Goal: Register for event/course

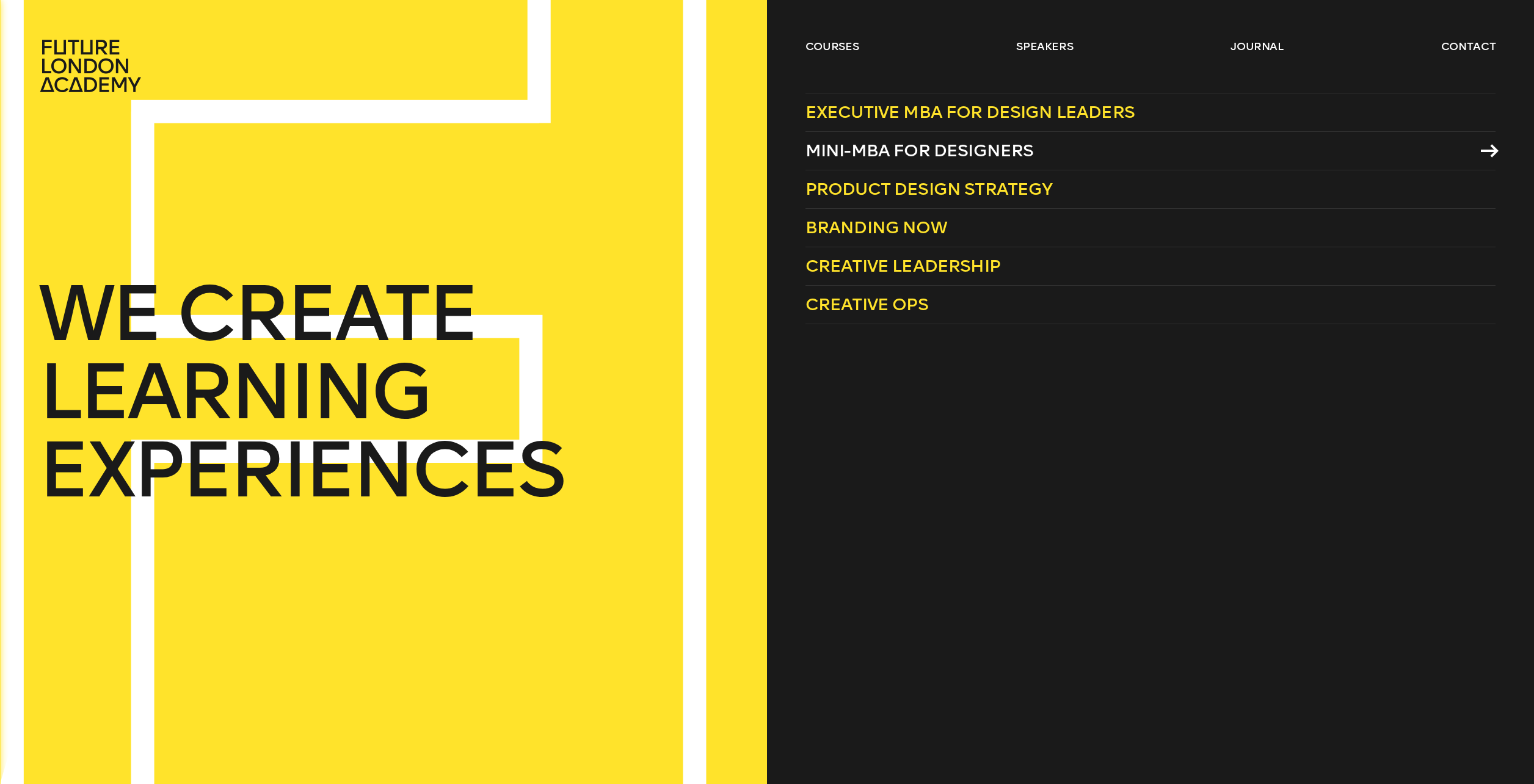
click at [938, 147] on span "Mini-MBA for Designers" at bounding box center [919, 151] width 229 height 20
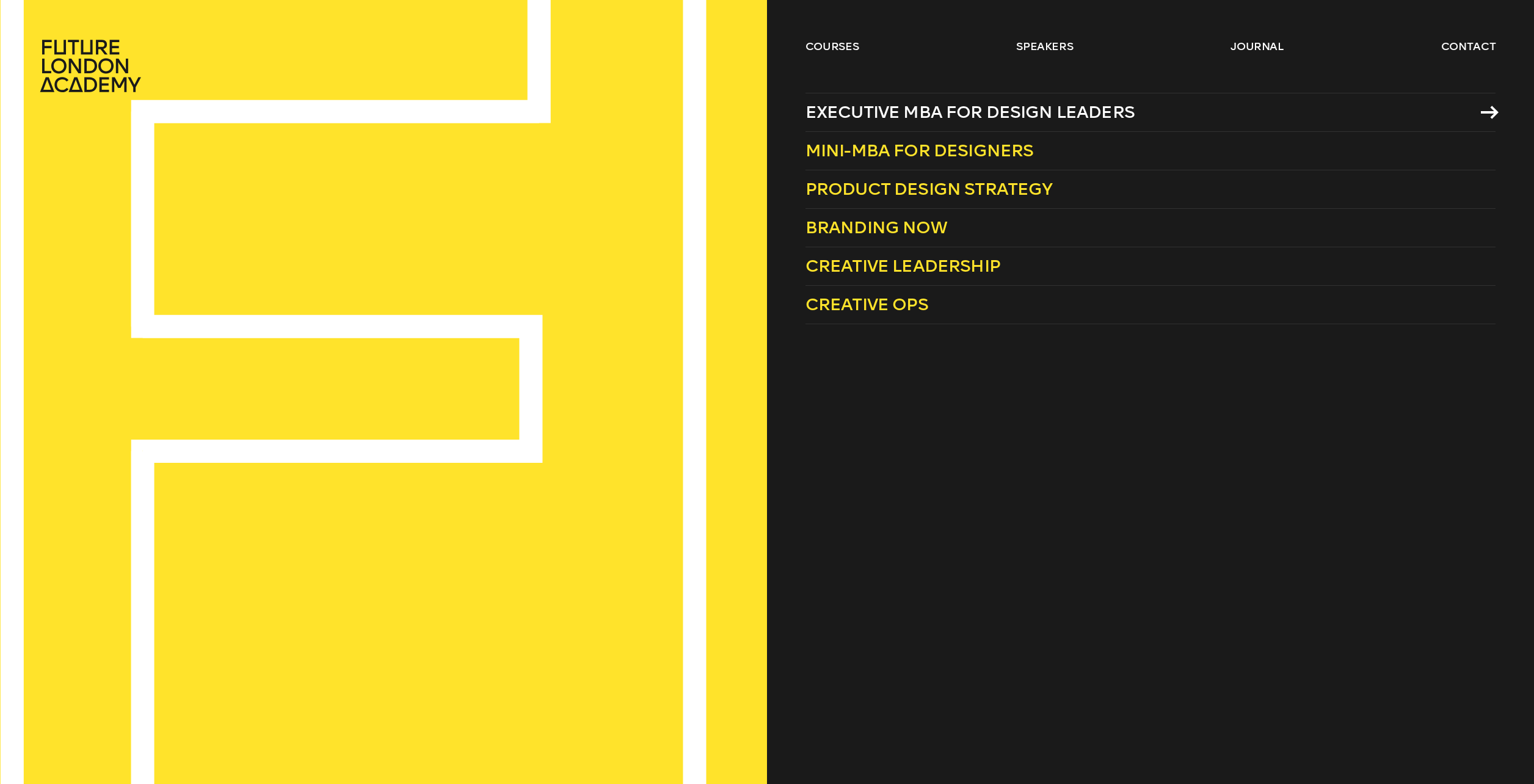
click at [953, 114] on span "Executive MBA for Design Leaders" at bounding box center [970, 112] width 329 height 20
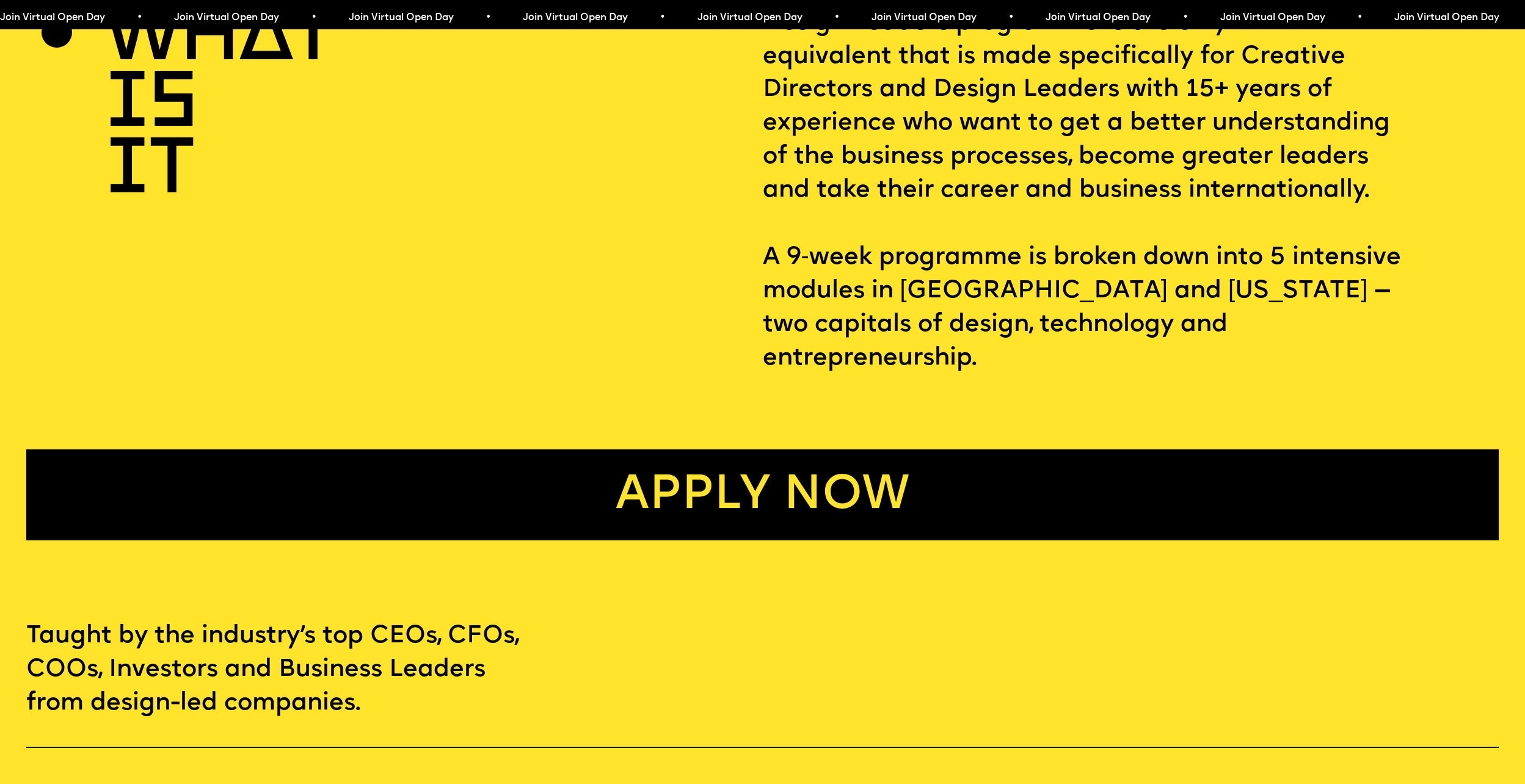
scroll to position [1160, 0]
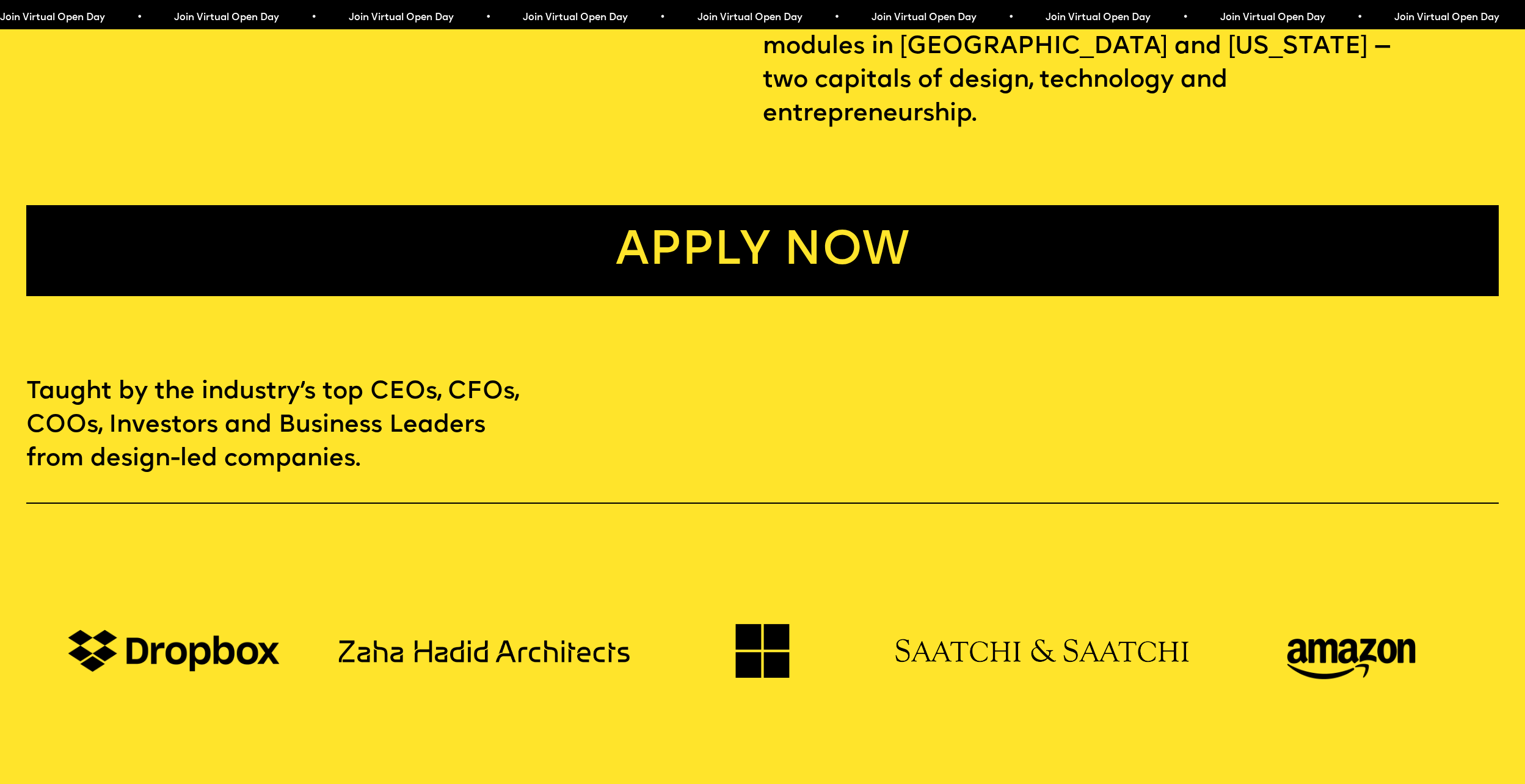
click at [813, 233] on link "Apply now" at bounding box center [762, 251] width 1472 height 91
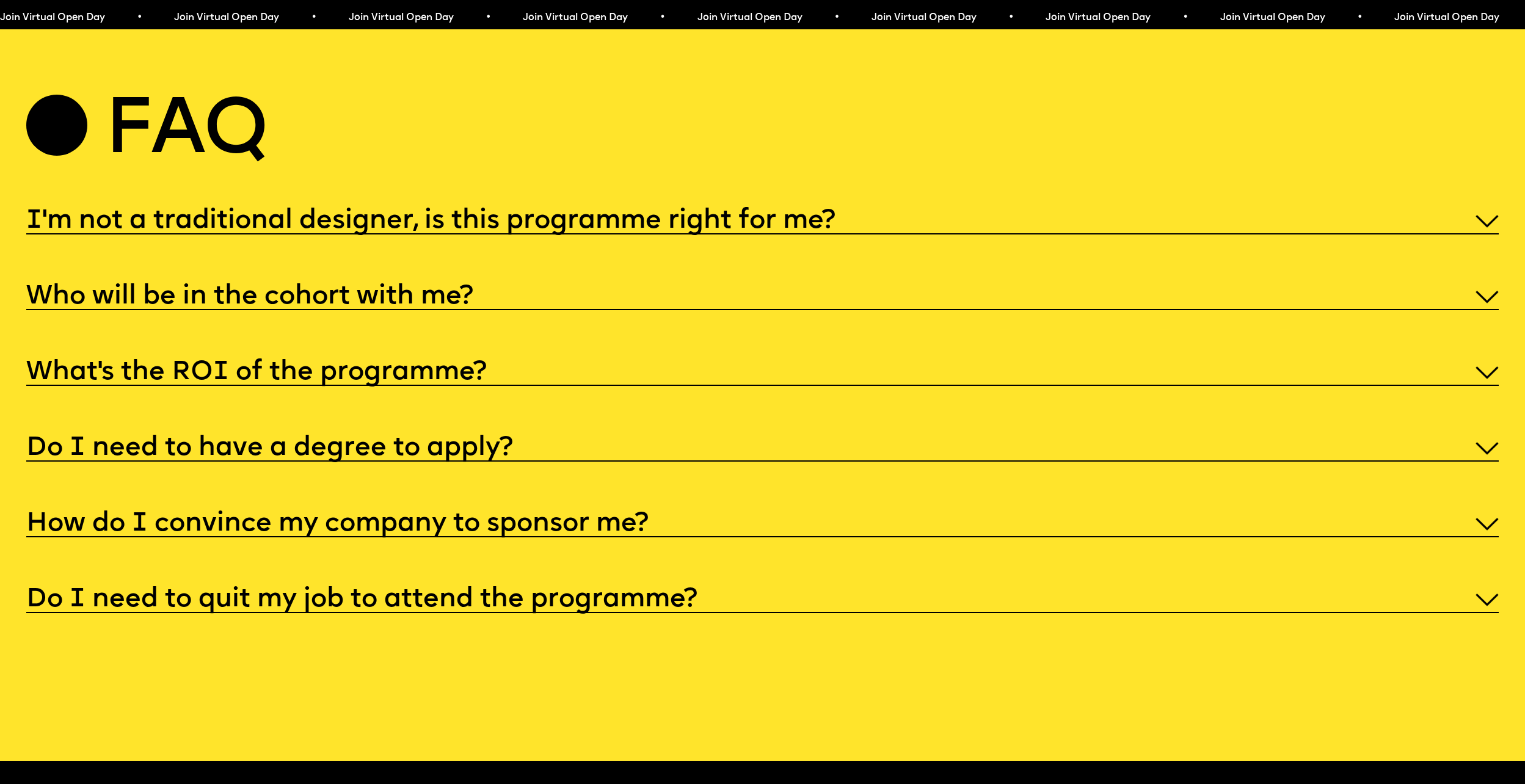
scroll to position [7922, 0]
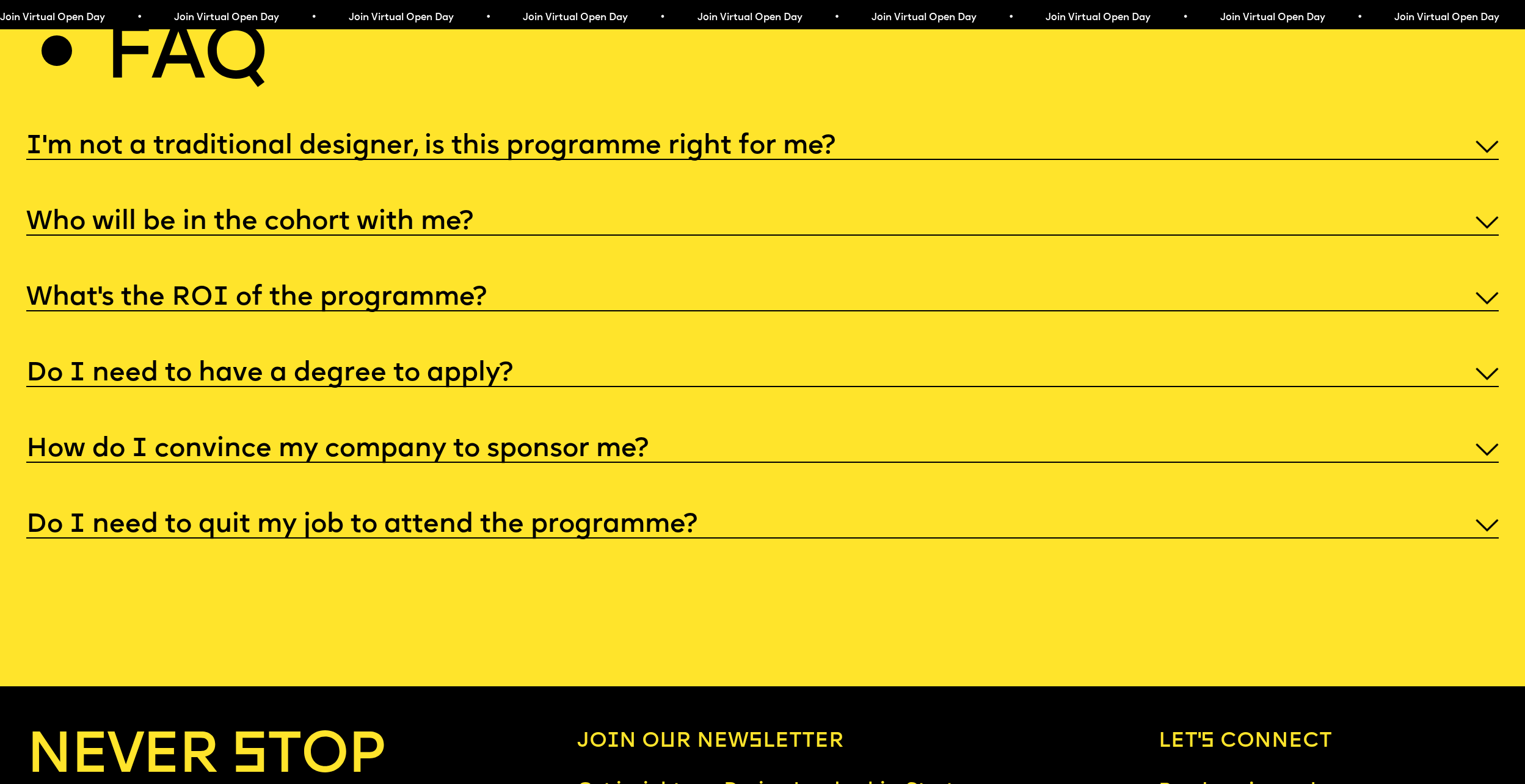
click at [1484, 532] on img at bounding box center [1487, 525] width 23 height 13
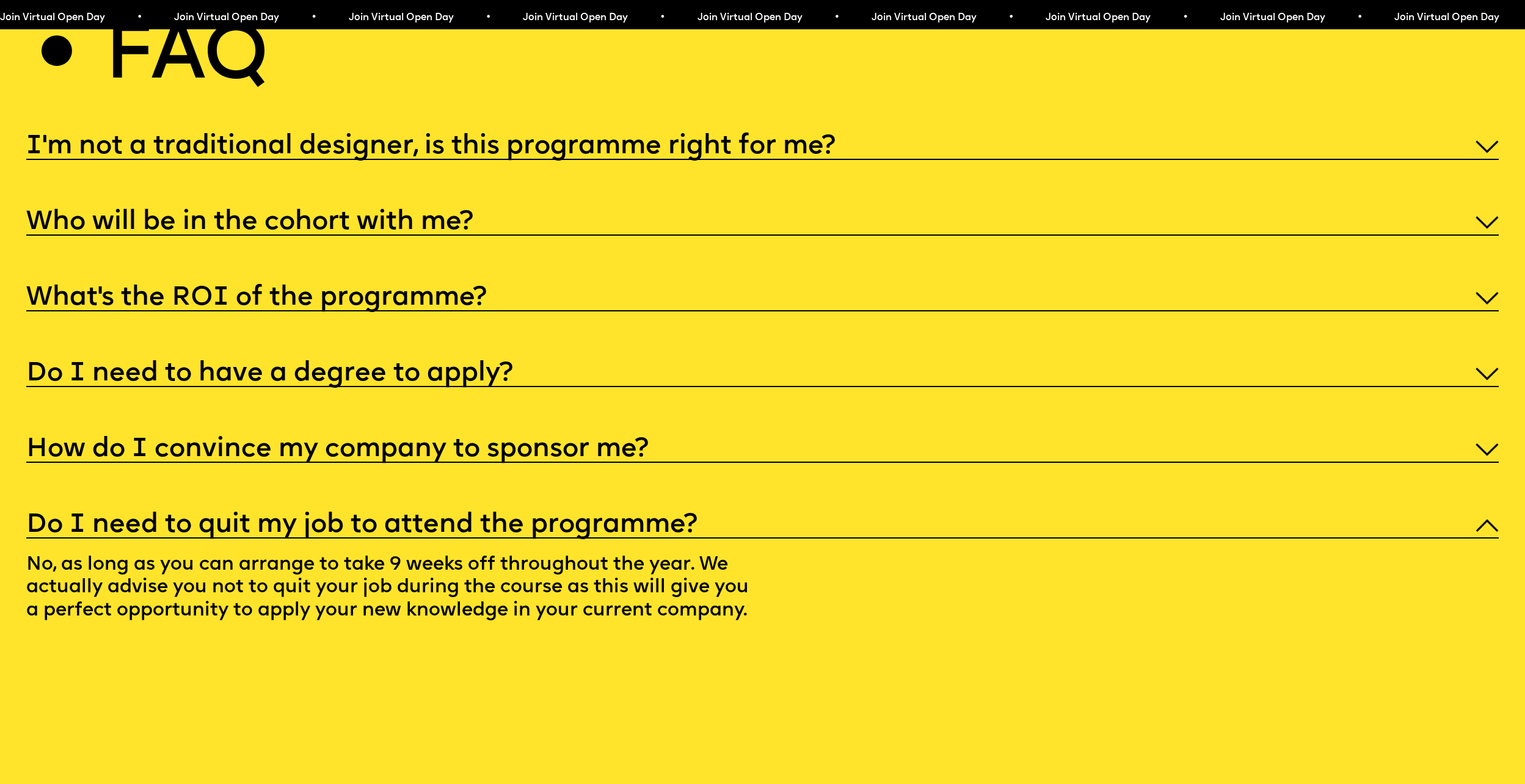
click at [1473, 538] on div "Do I need to quit my job to attend the programme?" at bounding box center [762, 523] width 1472 height 30
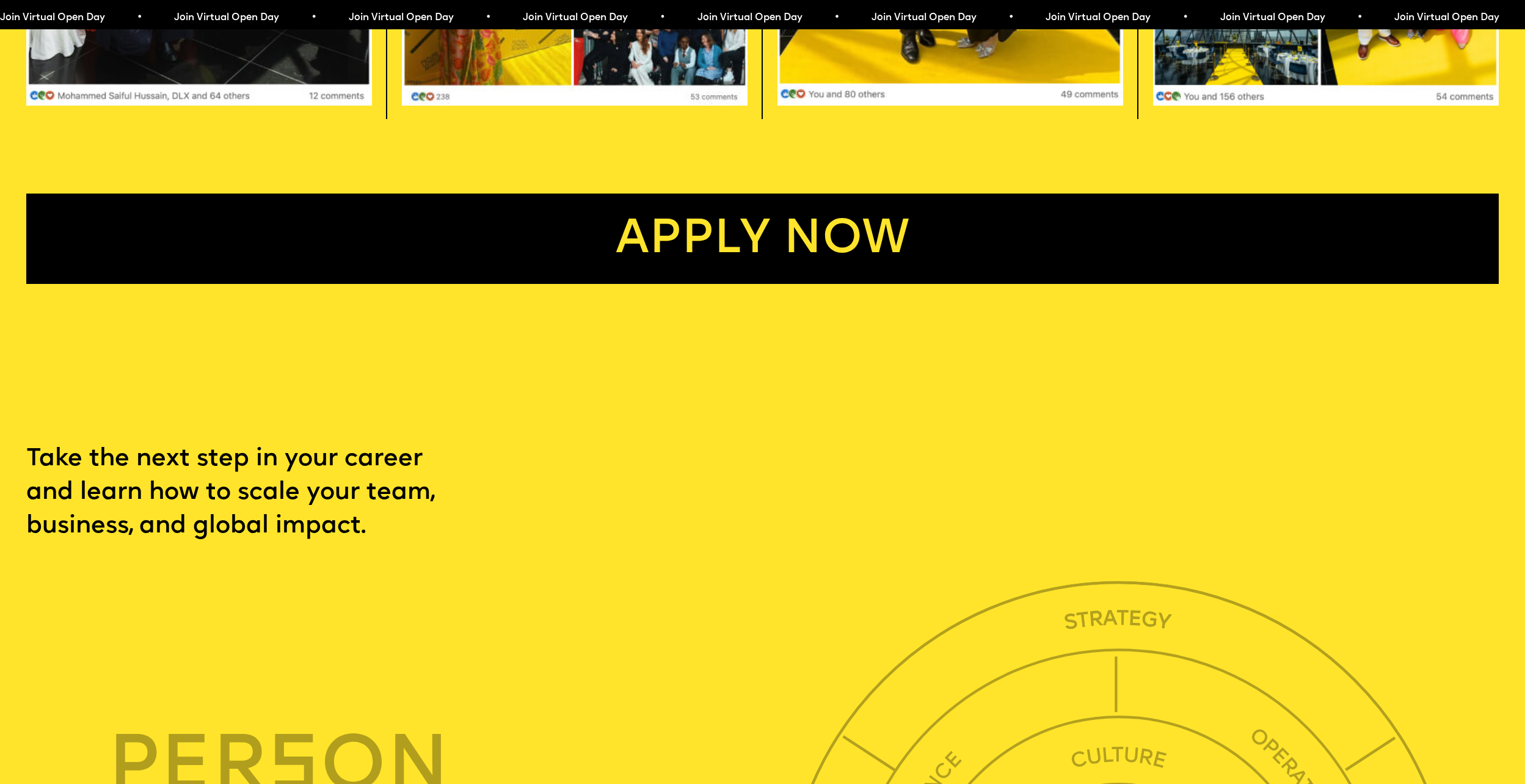
scroll to position [4870, 0]
